Goal: Check status: Check status

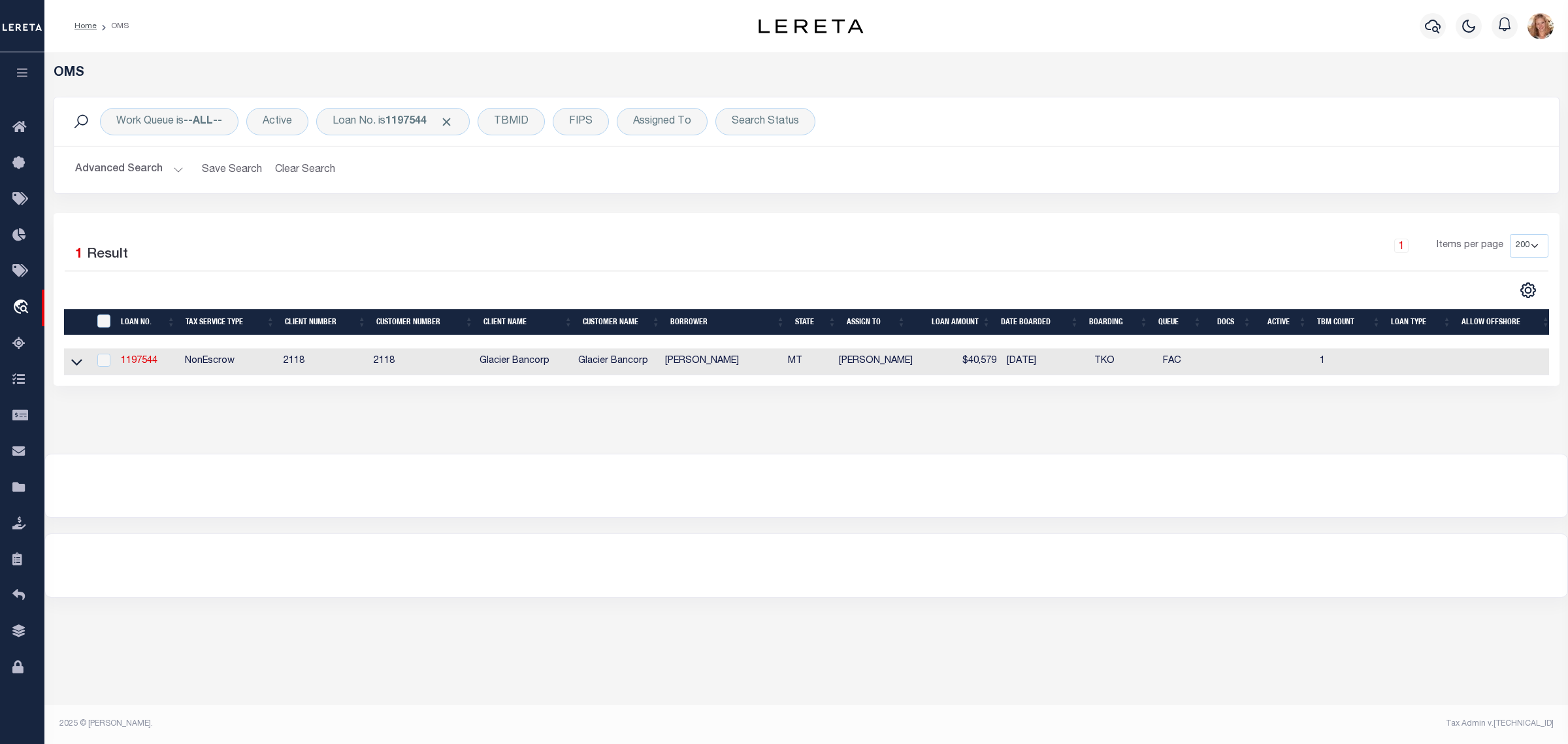
select select "200"
click at [370, 122] on div "Loan No. is 1197544" at bounding box center [393, 121] width 153 height 27
type input "3953420100993"
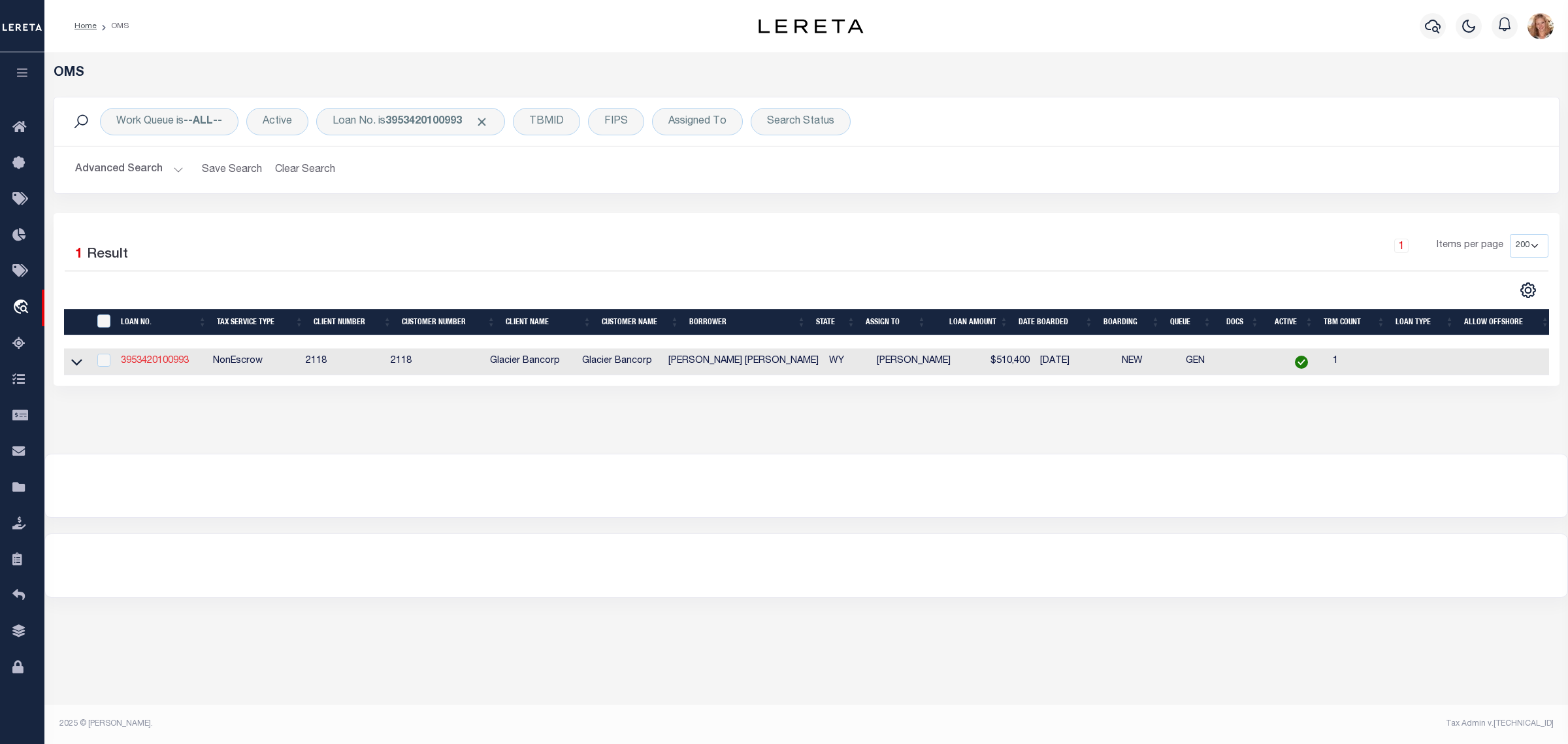
click at [175, 363] on link "3953420100993" at bounding box center [155, 360] width 68 height 9
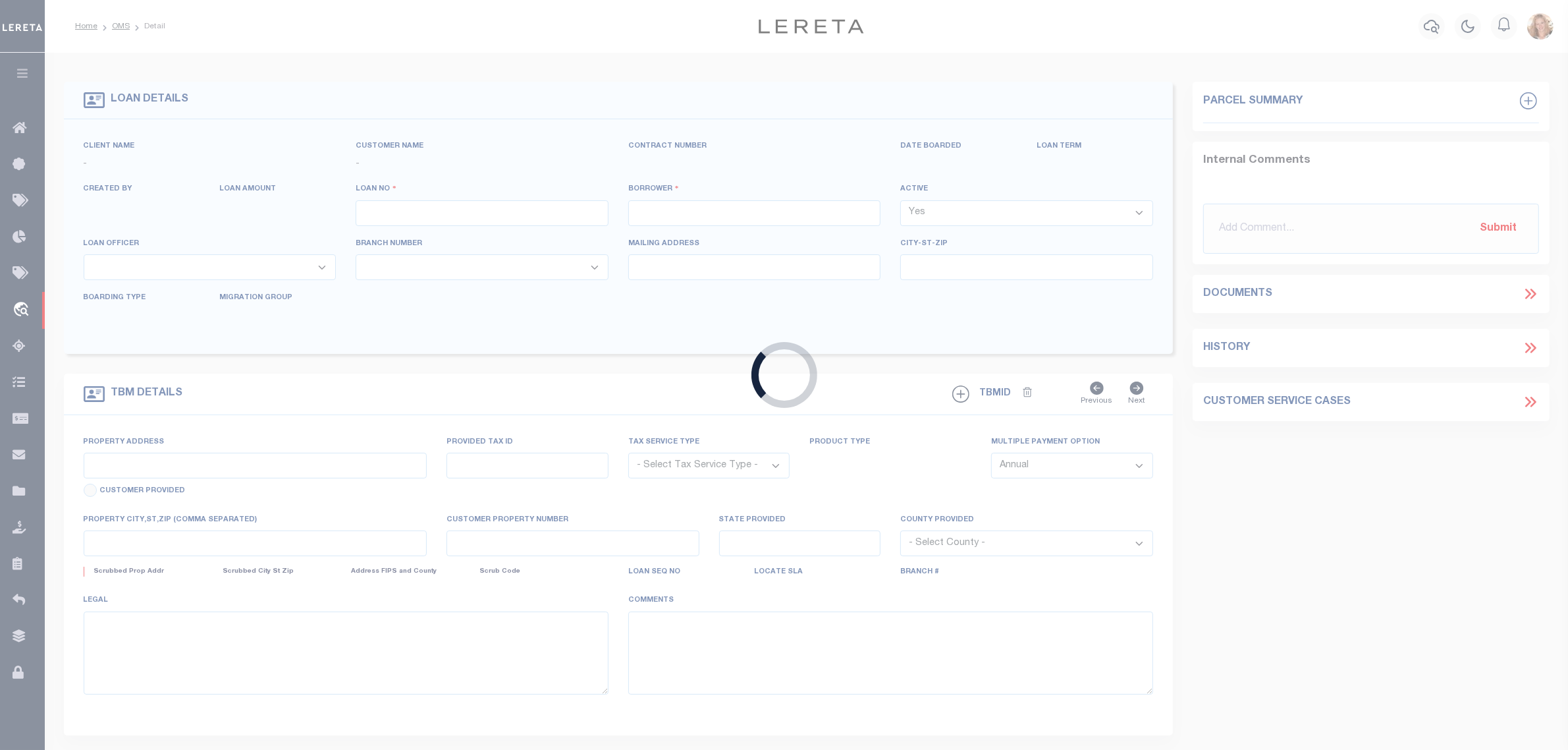
type input "3953420100993"
type input "[PERSON_NAME] [PERSON_NAME]"
select select
select select "NonEscrow"
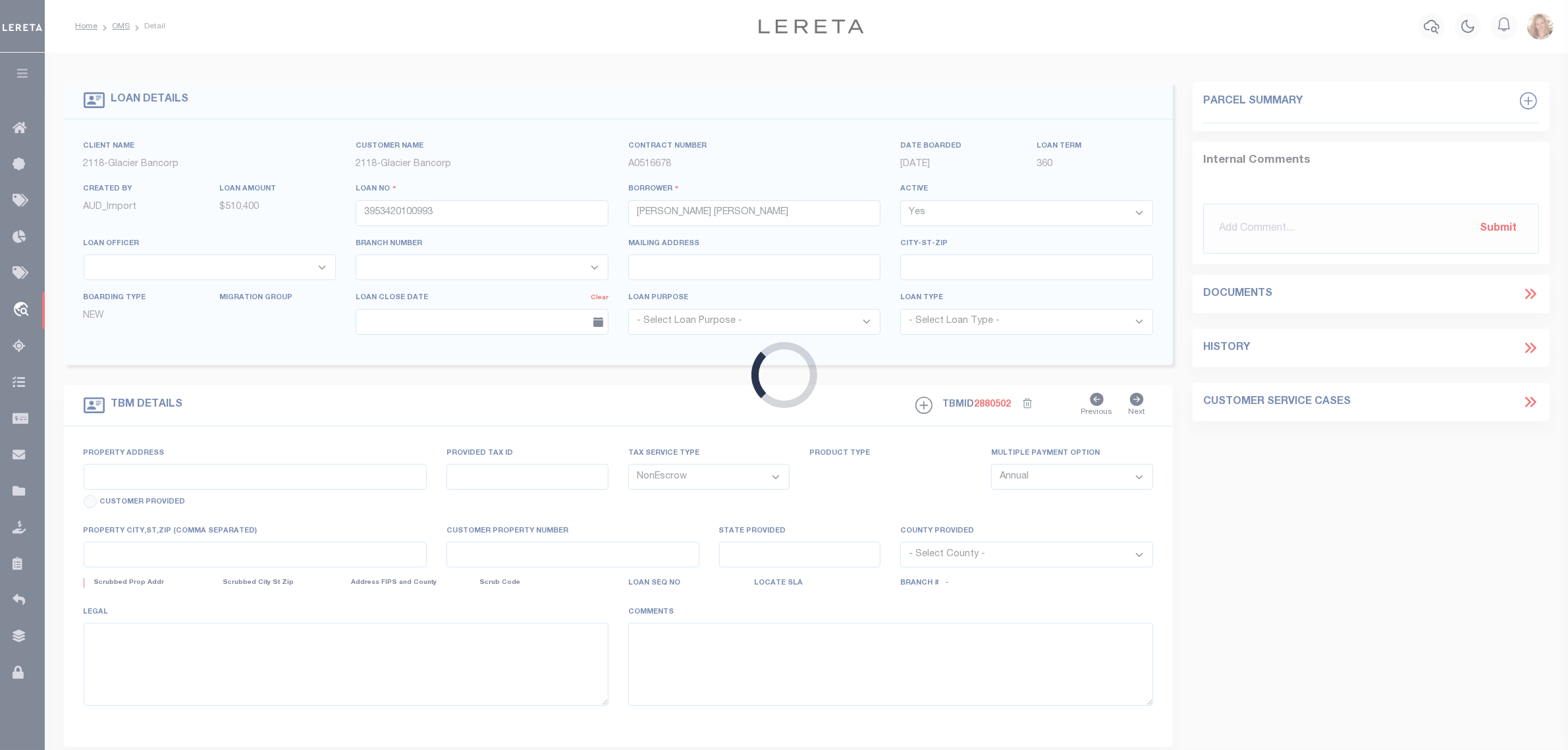
type input "410 LANE 7 1/2"
select select
type input "[PERSON_NAME] WY 824350000"
type input "WY"
type textarea "Should be active per audit research file. [DATE]"
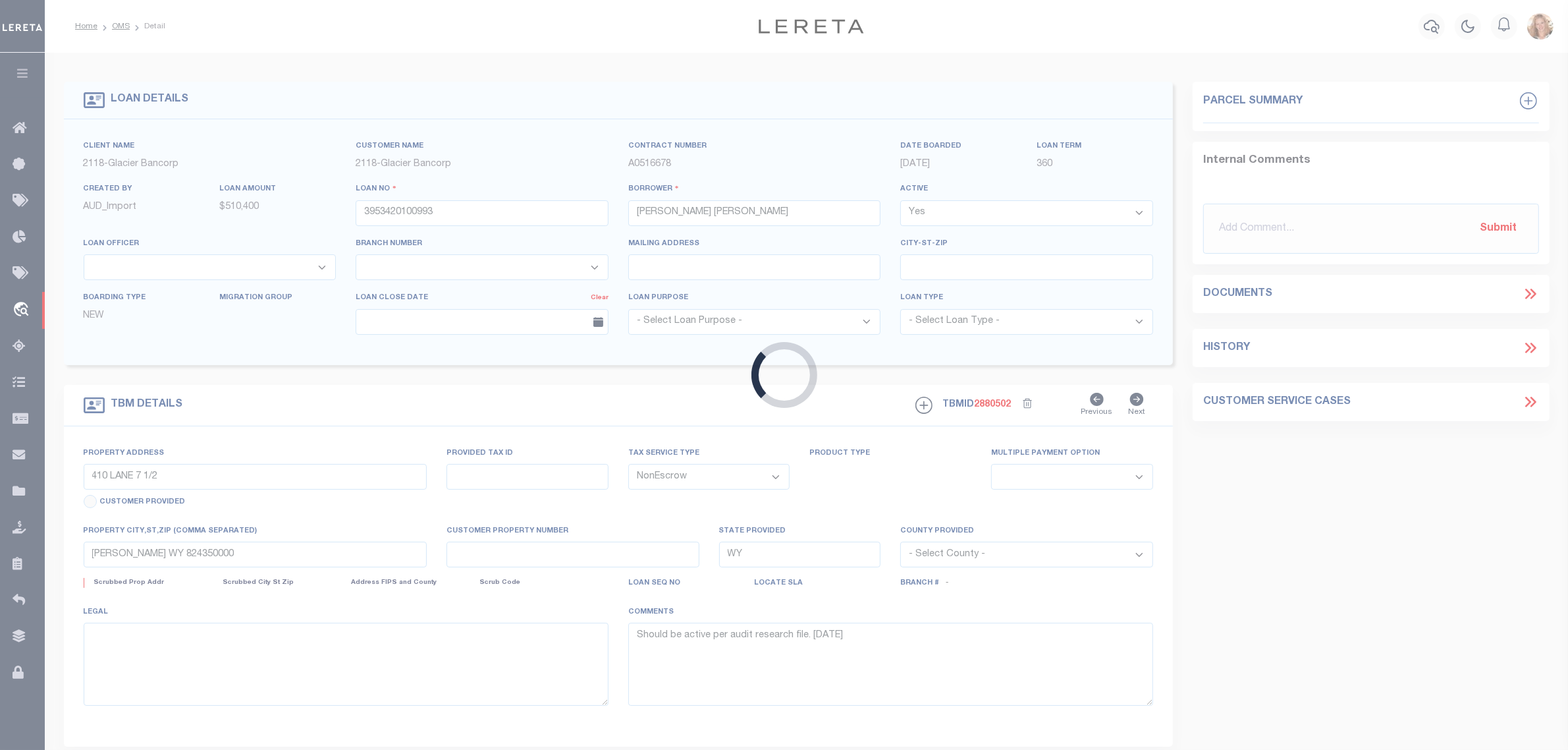
select select "3688"
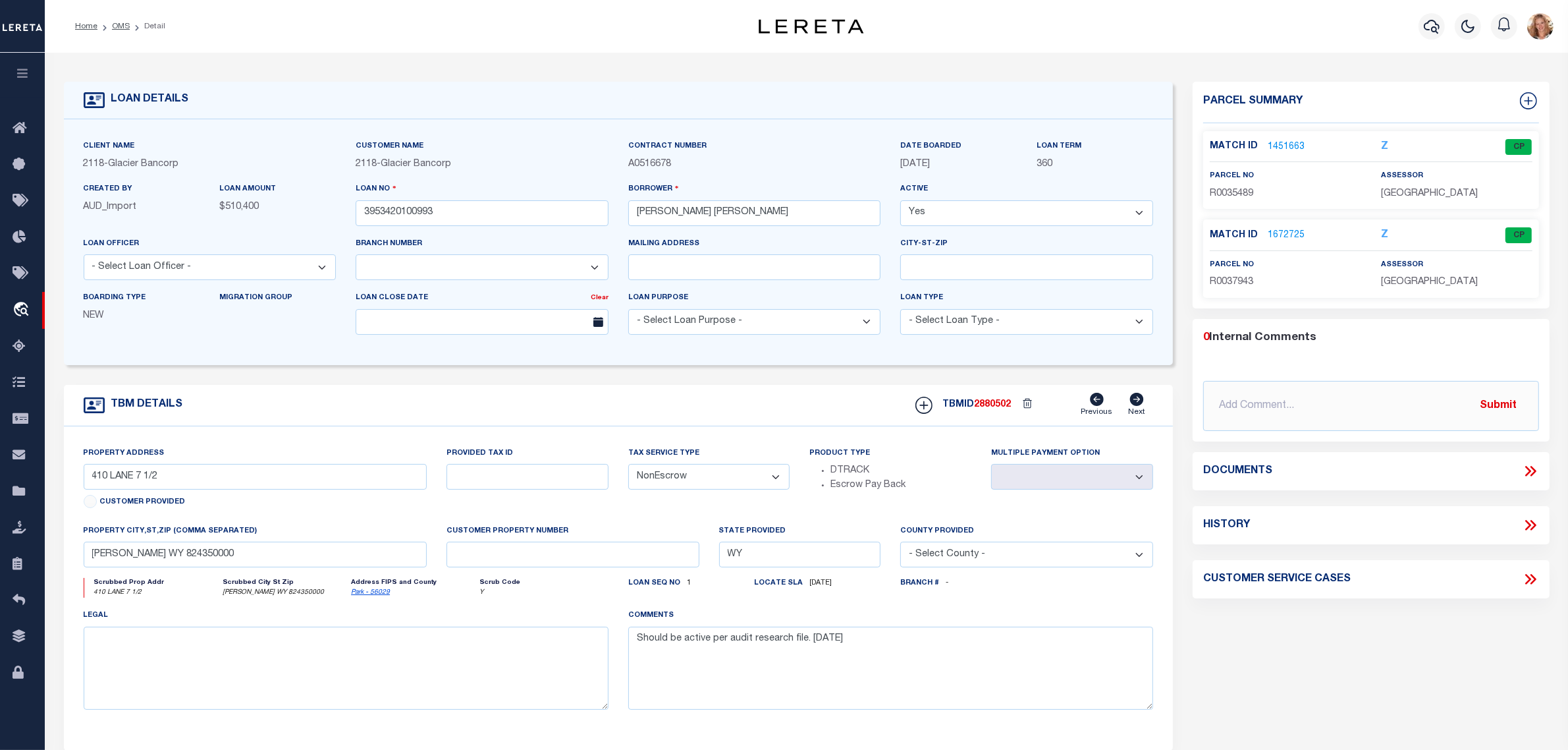
click at [1523, 518] on icon at bounding box center [1530, 525] width 17 height 17
select select "100"
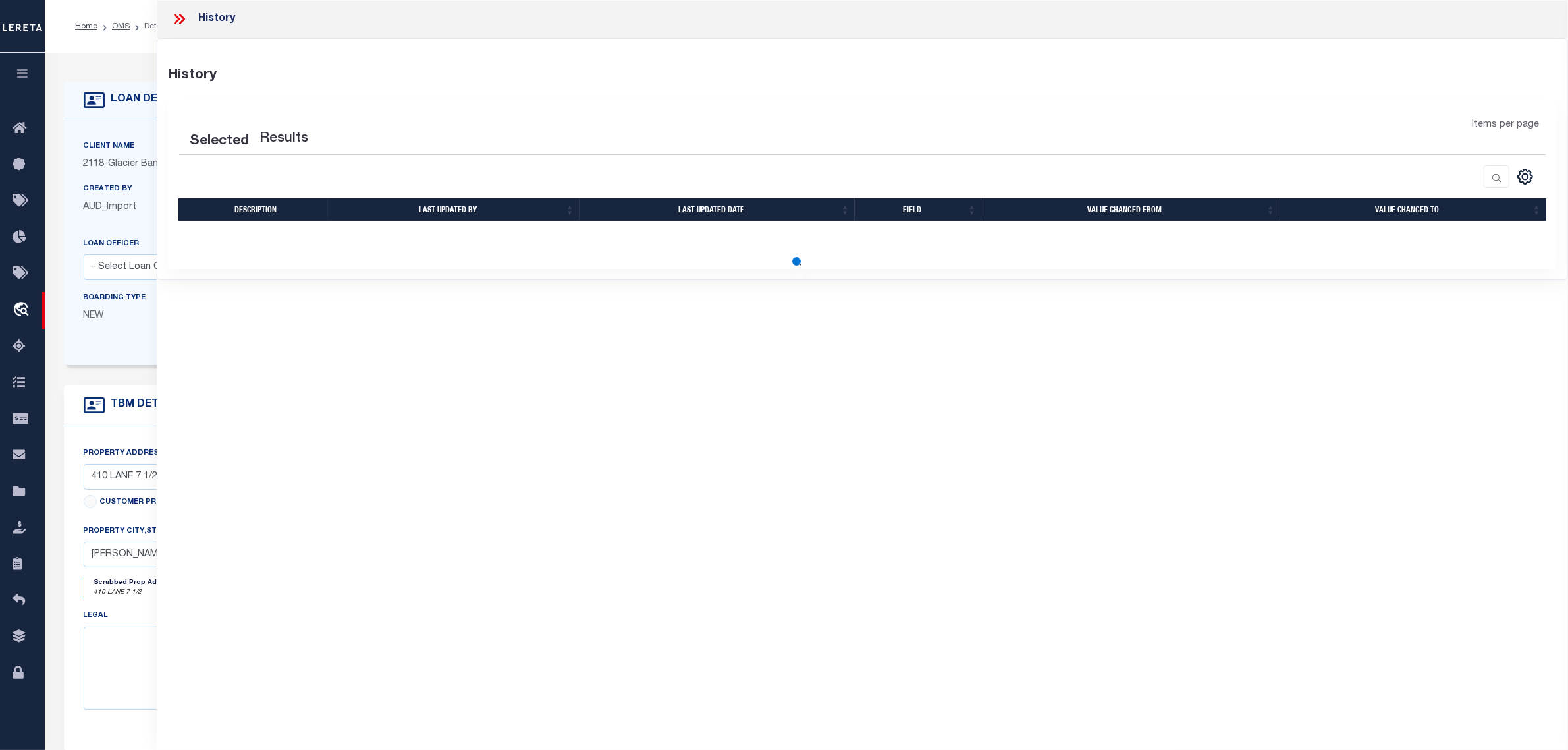
select select "100"
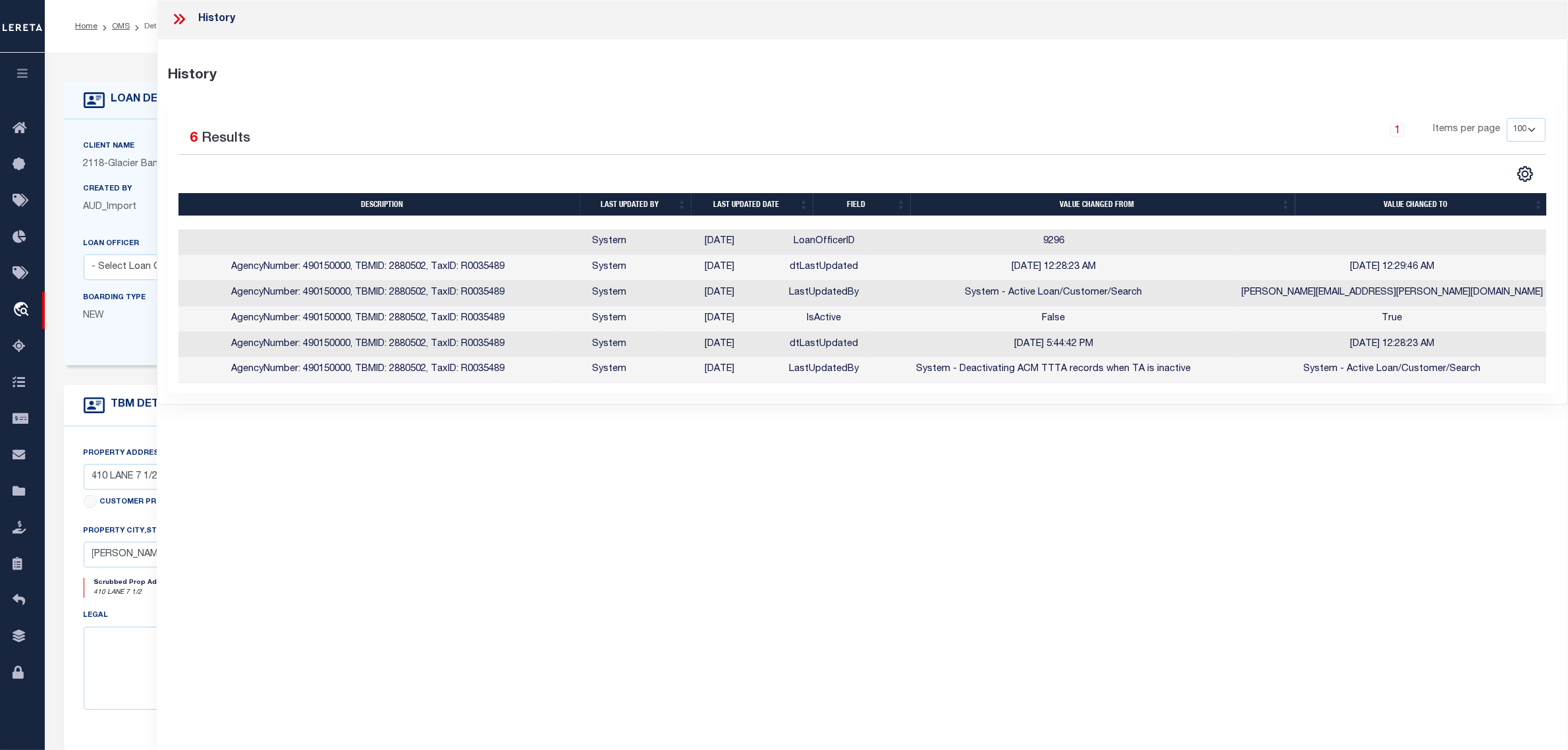
click at [941, 316] on td "False" at bounding box center [1053, 319] width 365 height 25
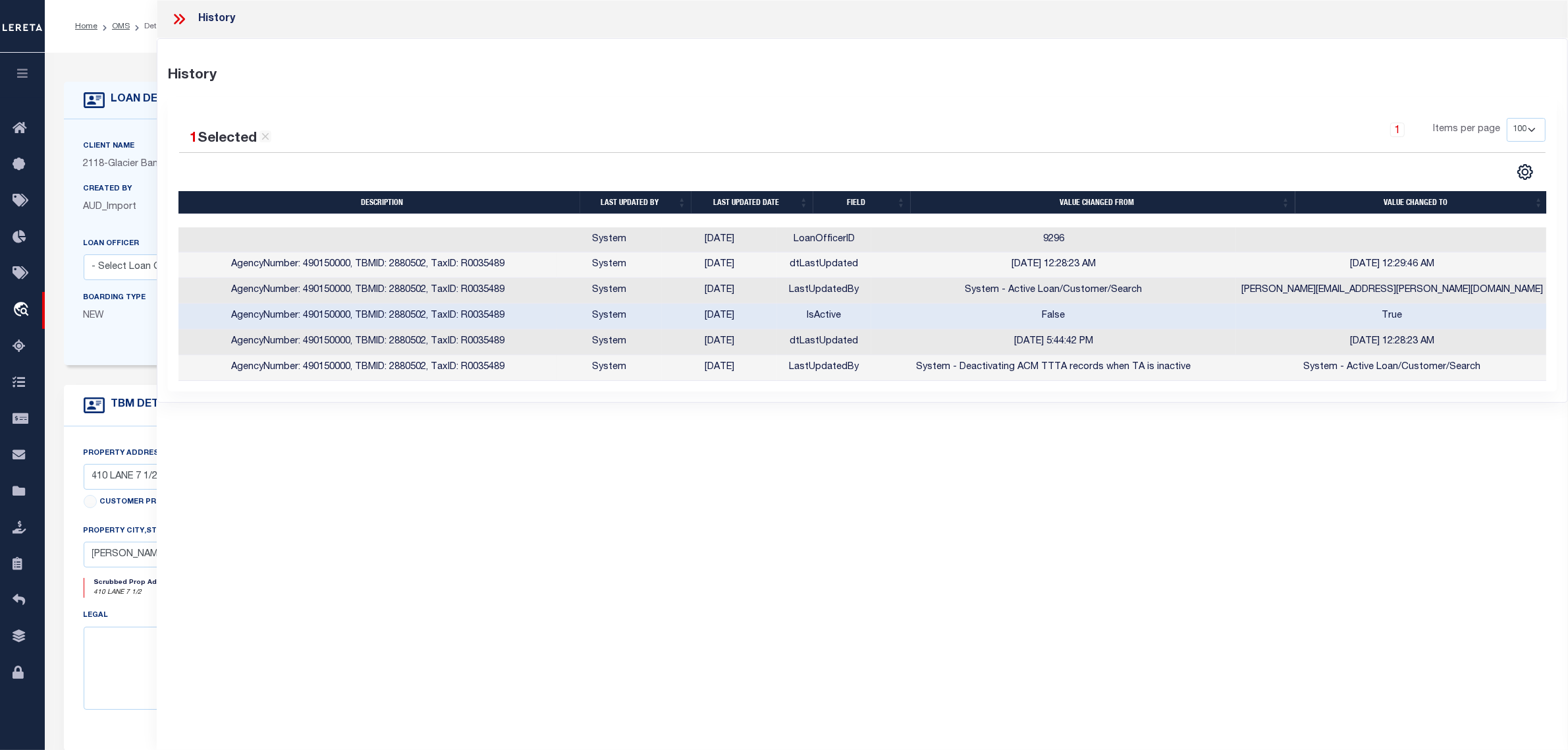
click at [142, 234] on div "Created By AUD_Import LOAN AMOUNT $510,400" at bounding box center [210, 209] width 273 height 54
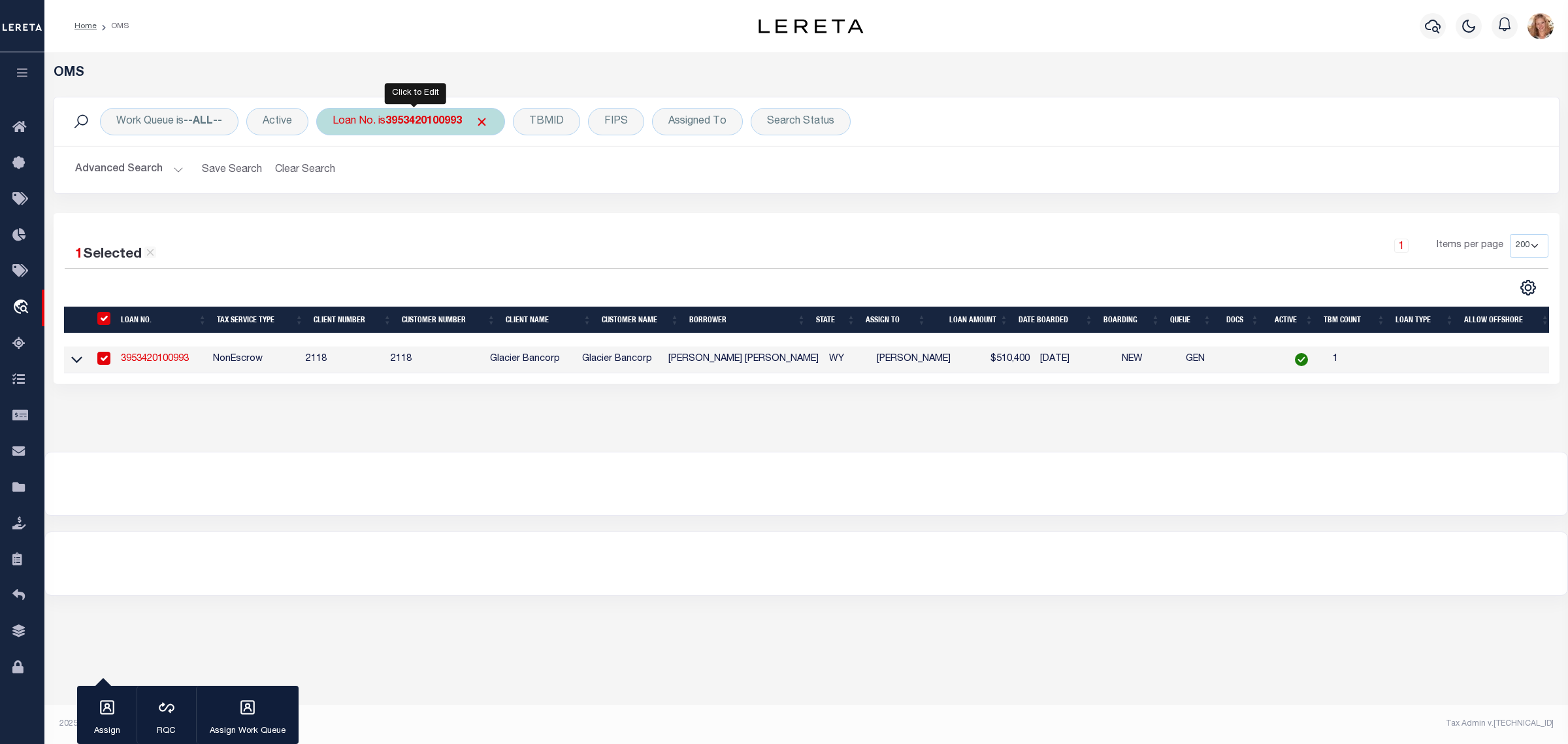
click at [417, 127] on b "3953420100993" at bounding box center [423, 121] width 76 height 10
type input "3721418111243"
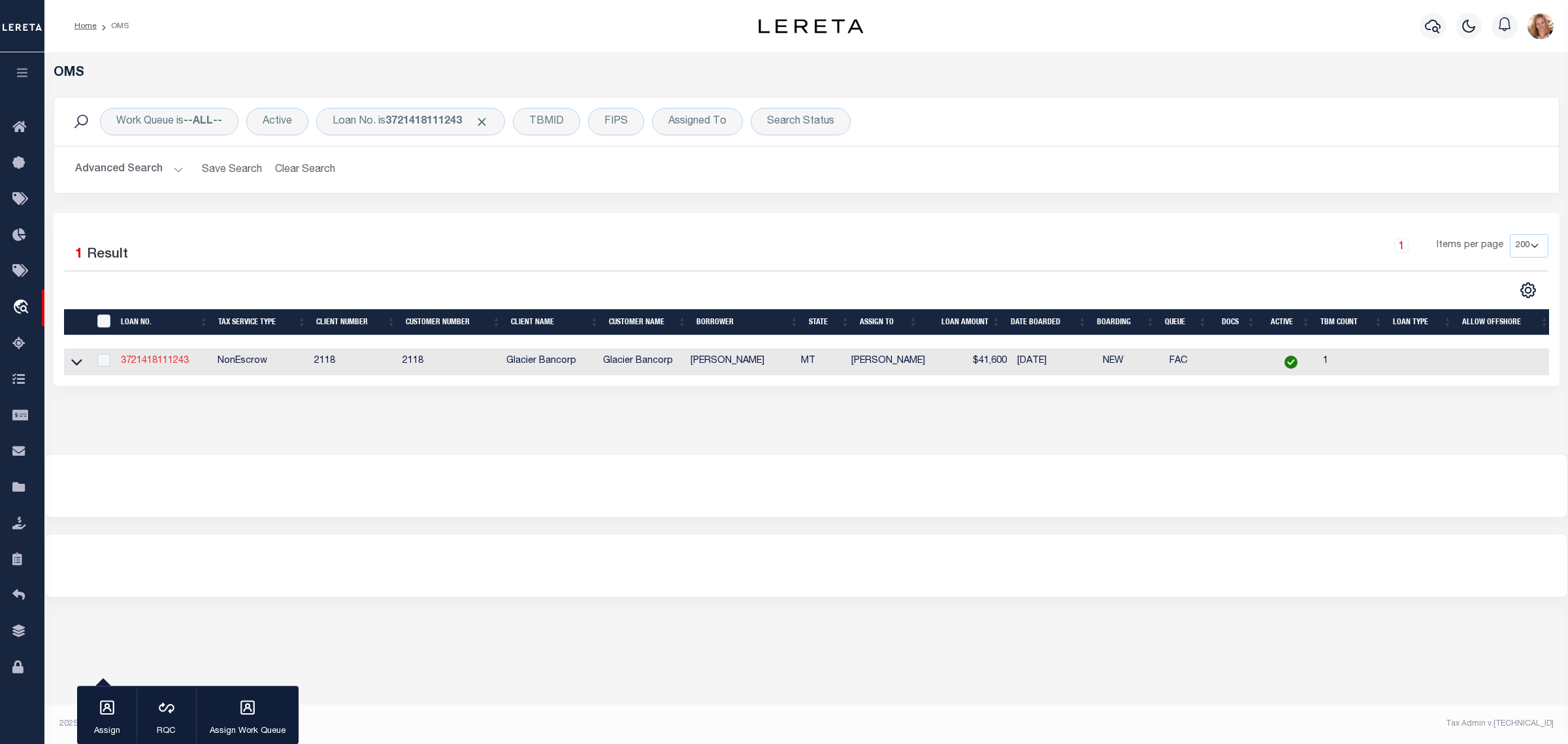
click at [177, 366] on link "3721418111243" at bounding box center [155, 360] width 68 height 9
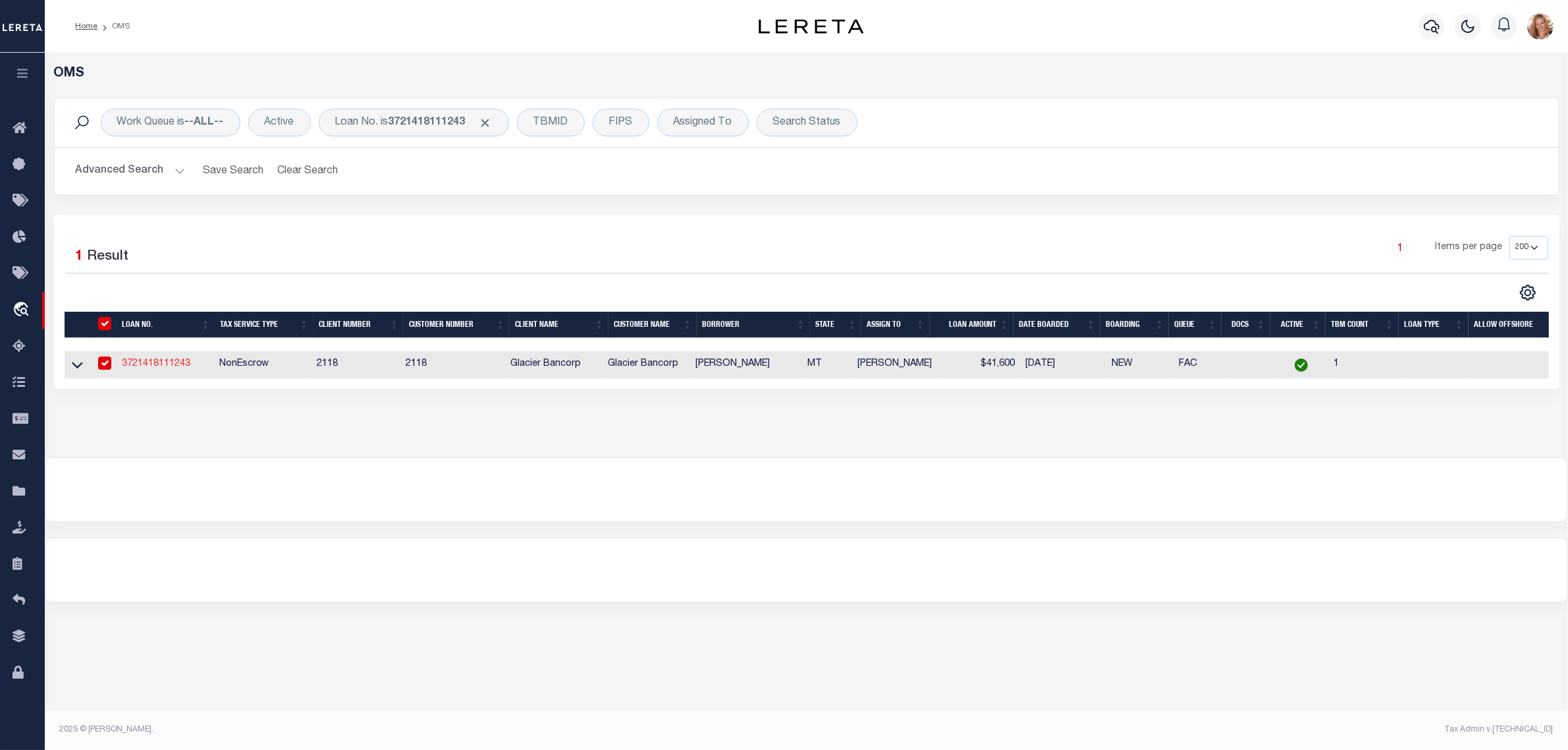
type input "3721418111243"
type input "[PERSON_NAME]"
select select "25039"
select select "10"
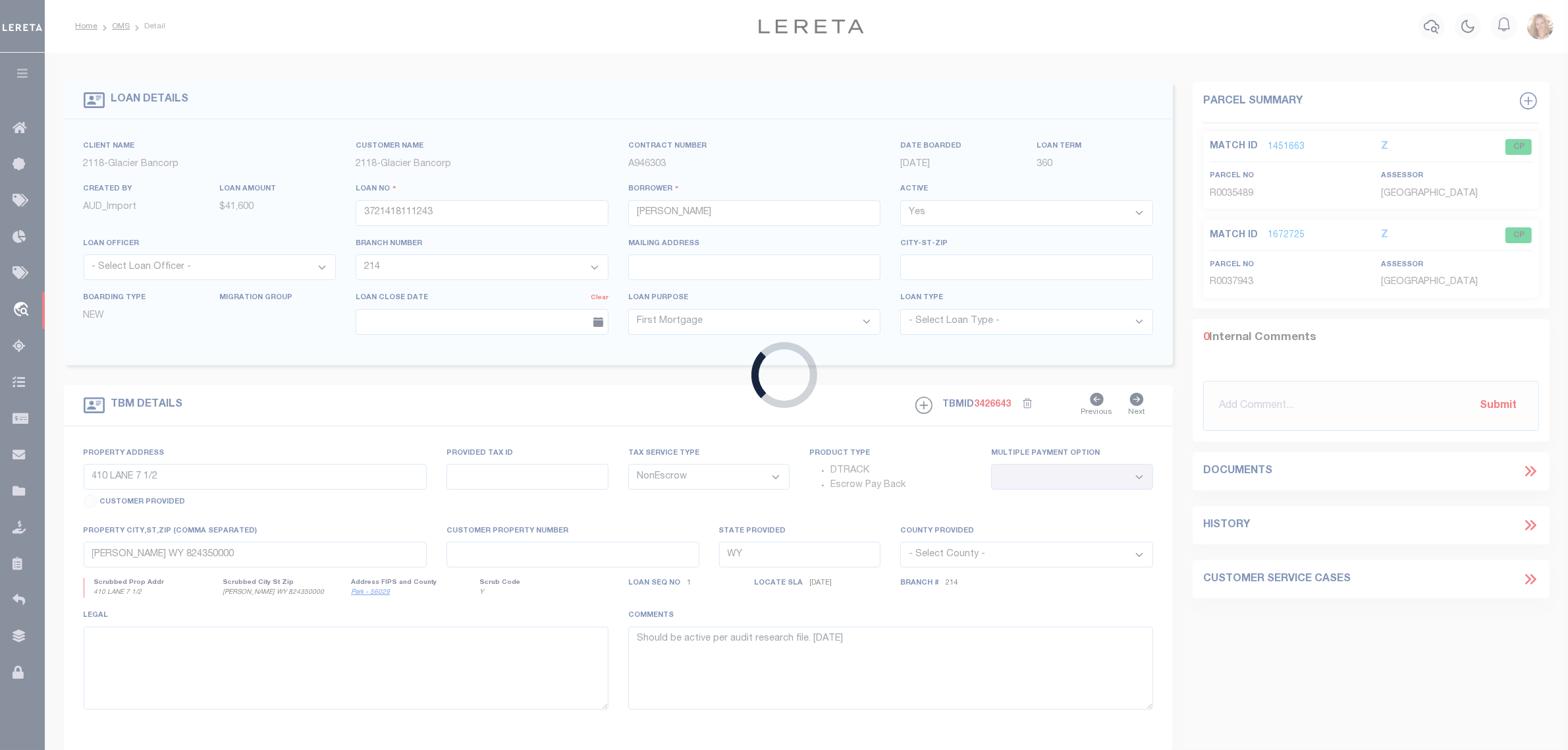
type input "[STREET_ADDRESS]"
select select
type input "ROUNDUP MT 590720000"
type input "MT"
select select
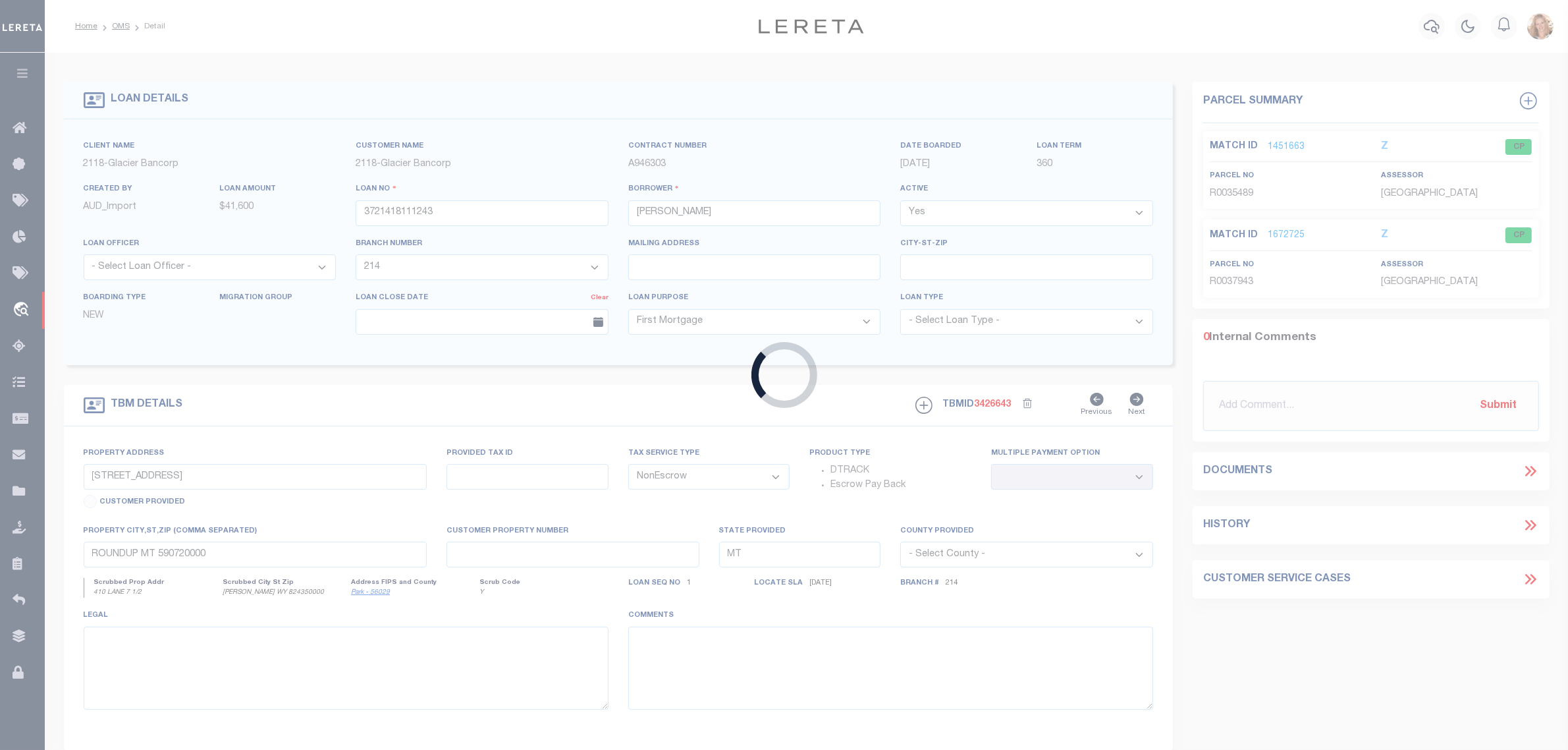
select select "25039"
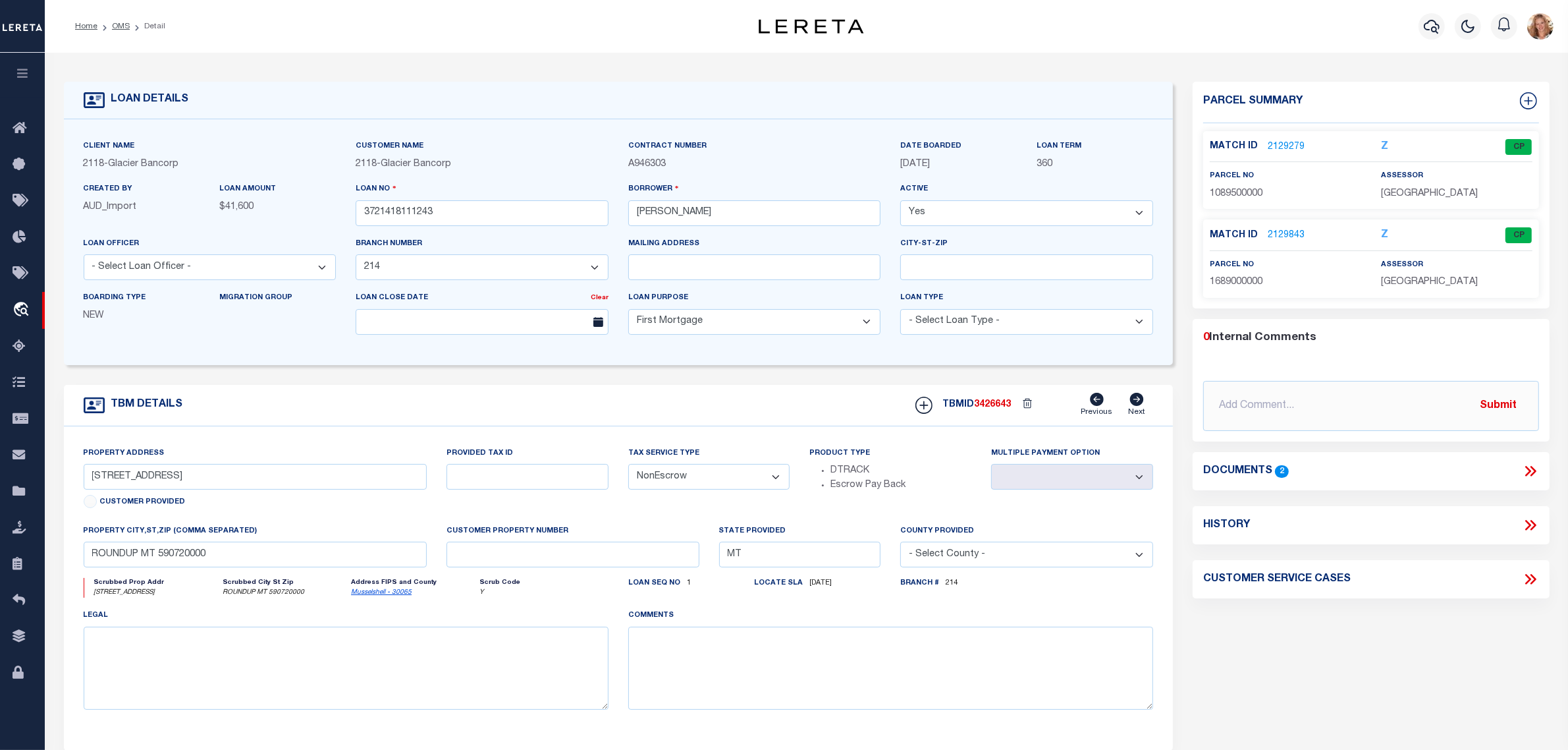
click at [1526, 525] on icon at bounding box center [1530, 525] width 17 height 17
select select "100"
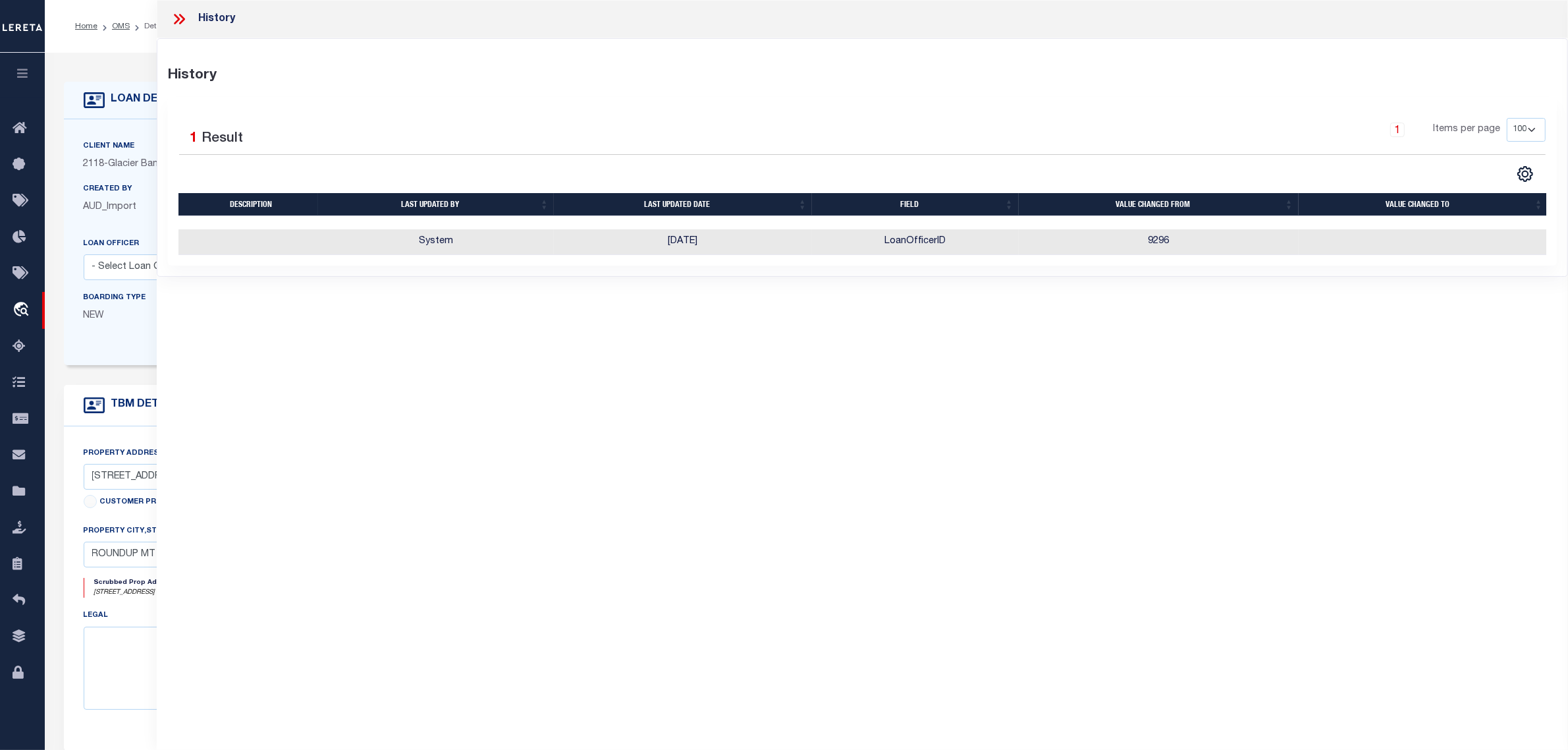
click at [103, 313] on p "NEW" at bounding box center [142, 316] width 117 height 14
